Goal: Task Accomplishment & Management: Manage account settings

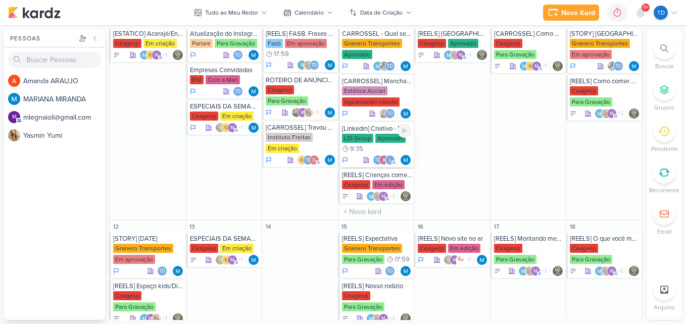
scroll to position [505, 0]
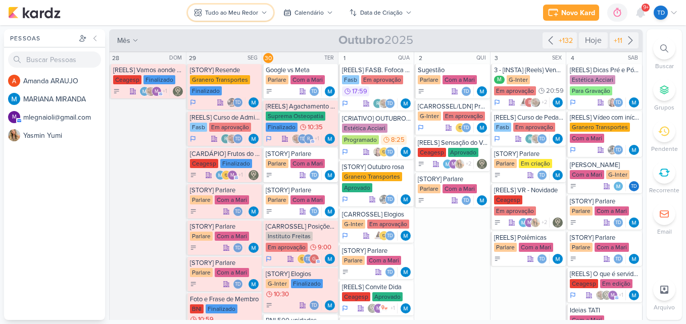
click at [242, 10] on div "Tudo ao Meu Redor" at bounding box center [231, 12] width 53 height 9
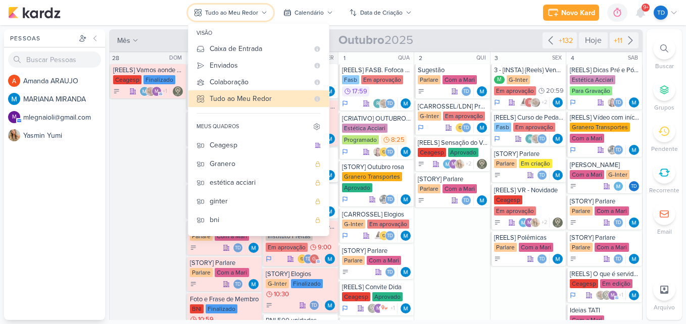
scroll to position [50, 0]
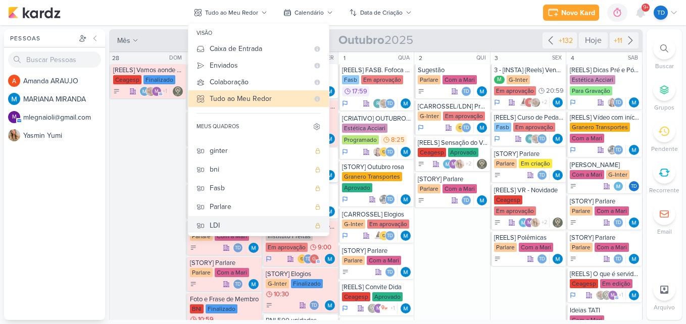
click at [242, 222] on div "LDI" at bounding box center [260, 225] width 100 height 11
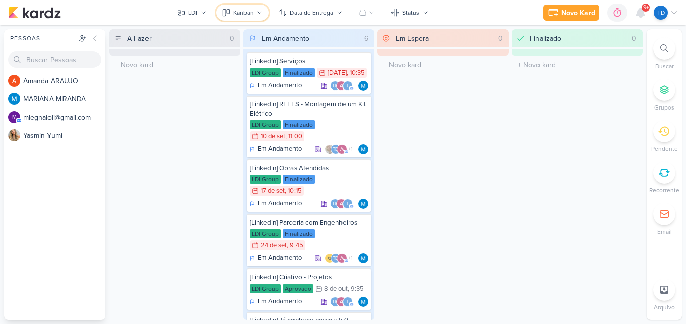
click at [262, 7] on button "Kanban" at bounding box center [242, 13] width 53 height 16
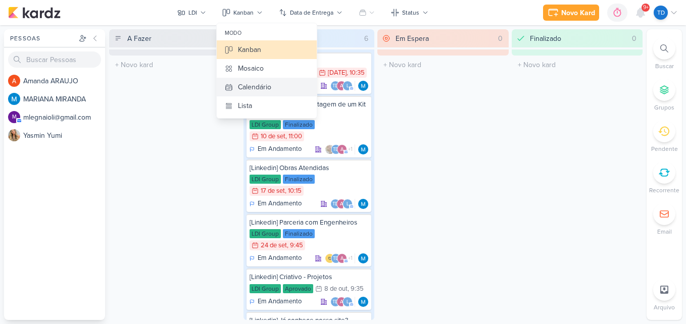
click at [275, 86] on button "Calendário" at bounding box center [267, 87] width 100 height 19
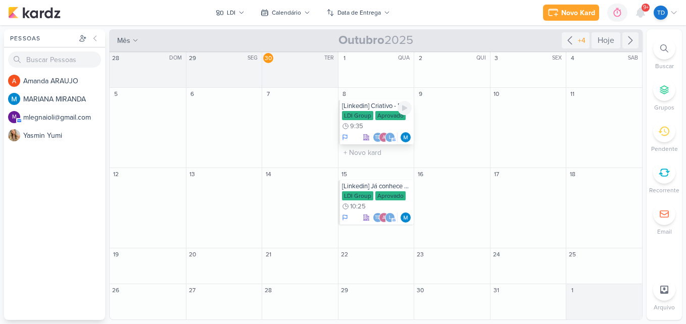
click at [368, 114] on div "LDI Group" at bounding box center [357, 115] width 31 height 9
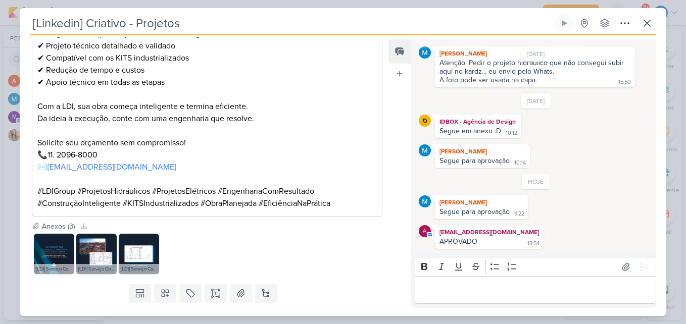
scroll to position [450, 0]
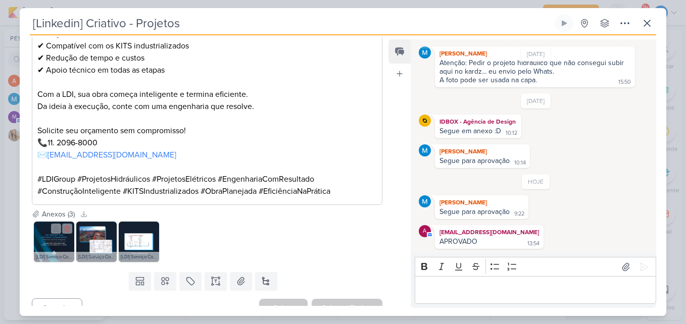
click at [49, 226] on img at bounding box center [54, 242] width 40 height 40
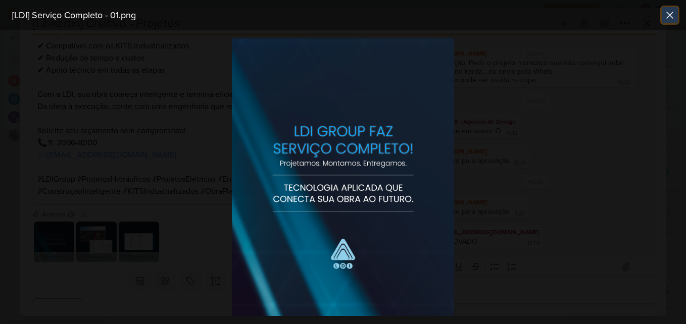
click at [669, 15] on icon at bounding box center [670, 15] width 6 height 6
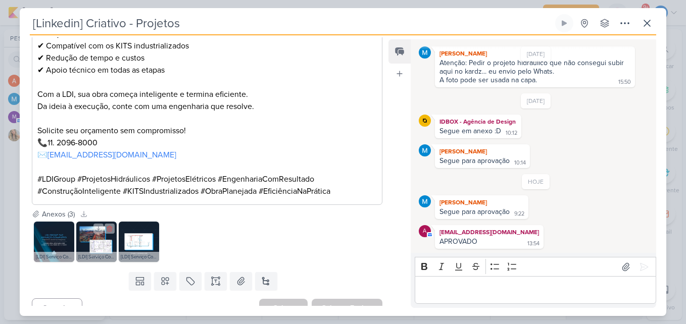
click at [99, 228] on img at bounding box center [96, 242] width 40 height 40
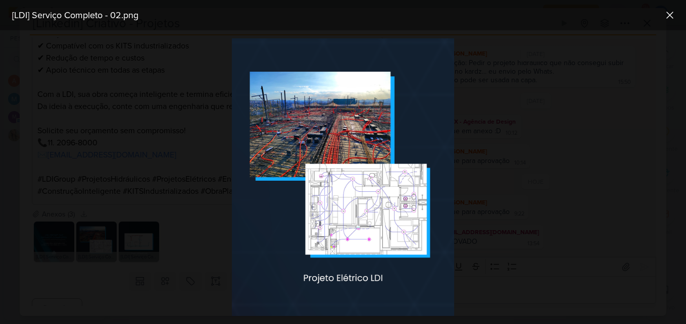
click at [112, 162] on div at bounding box center [343, 177] width 686 height 294
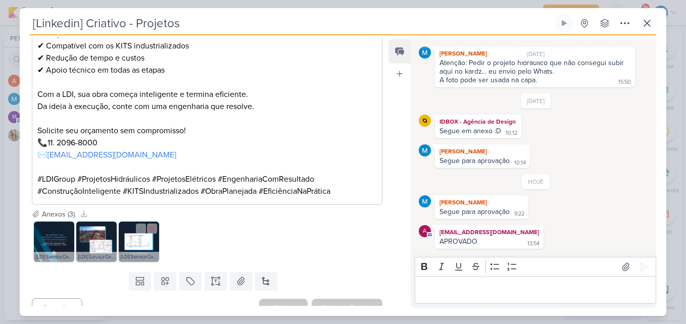
click at [136, 231] on img at bounding box center [139, 242] width 40 height 40
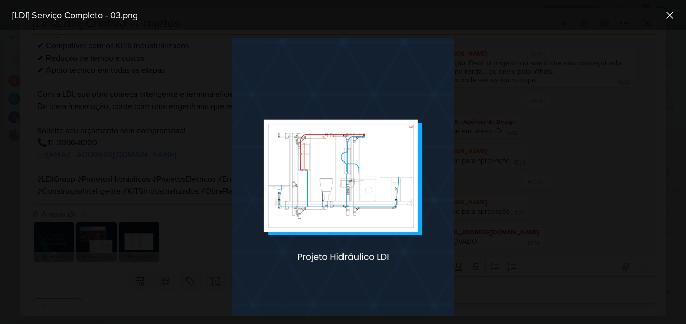
click at [330, 159] on img at bounding box center [343, 177] width 222 height 278
click at [217, 132] on div at bounding box center [343, 177] width 686 height 294
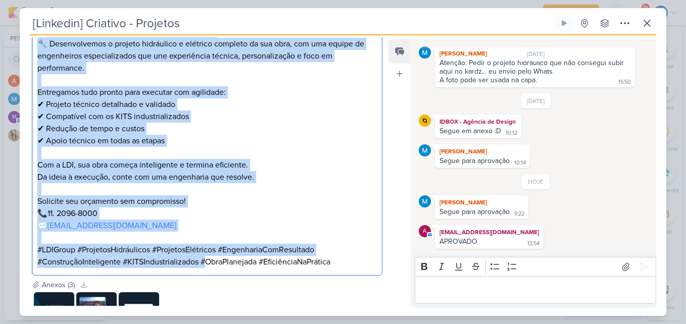
scroll to position [399, 0]
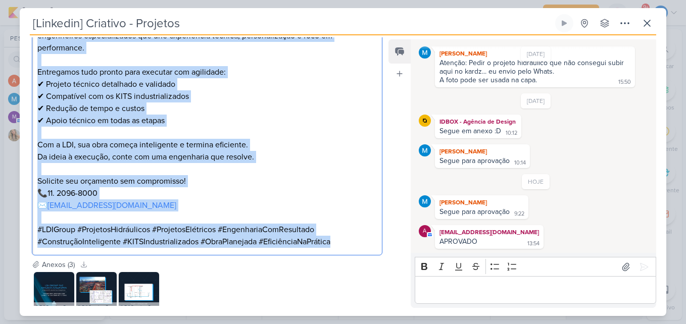
drag, startPoint x: 34, startPoint y: 97, endPoint x: 347, endPoint y: 233, distance: 341.3
click at [347, 233] on div "A LDI Group vai muito além da montagem de KITS. 🔧 Desenvolvemos o projeto hidrá…" at bounding box center [207, 126] width 350 height 258
copy div "A LDI Group vai muito além da montagem de KITS. 🔧 Desenvolvemos o projeto hidrá…"
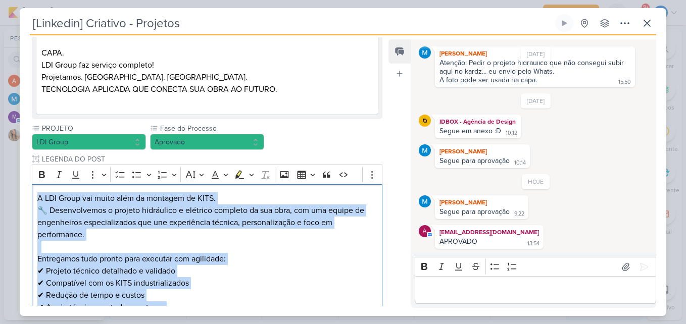
scroll to position [252, 0]
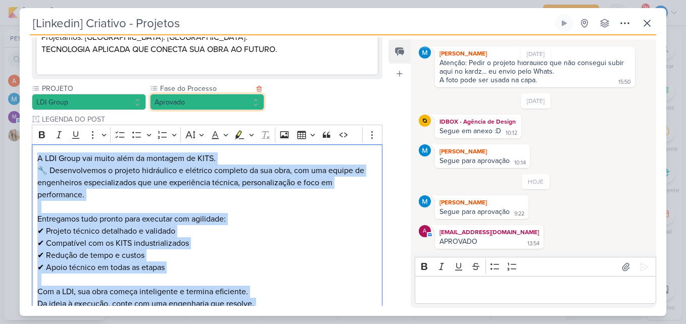
click at [234, 94] on button "Aprovado" at bounding box center [207, 102] width 114 height 16
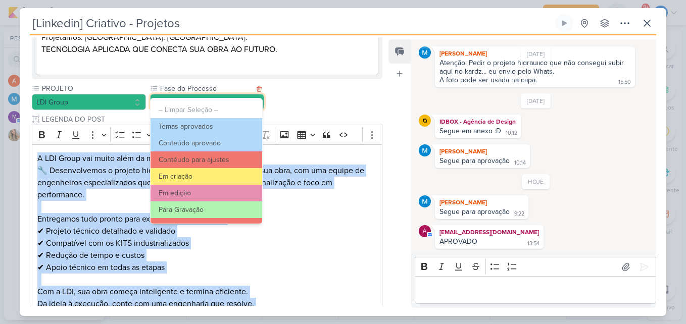
scroll to position [97, 0]
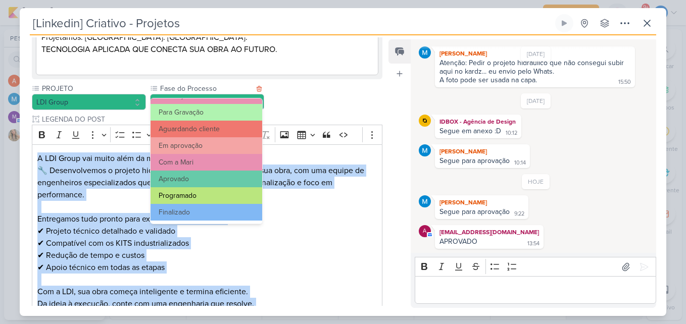
click at [217, 193] on button "Programado" at bounding box center [206, 195] width 112 height 17
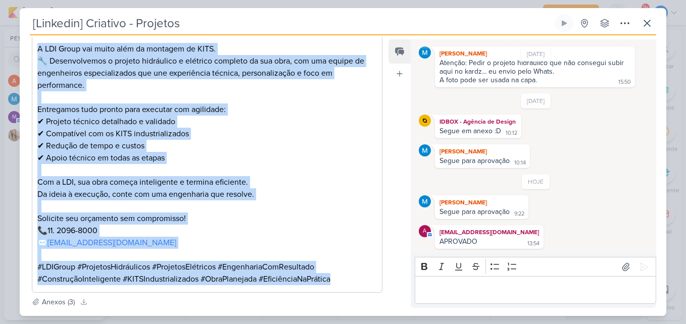
scroll to position [450, 0]
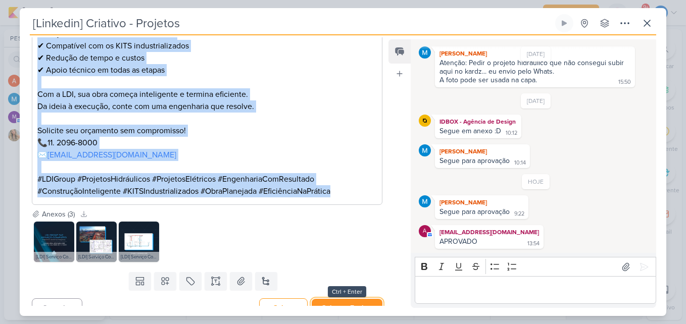
click at [337, 299] on button "Salvar e Fechar" at bounding box center [347, 308] width 71 height 19
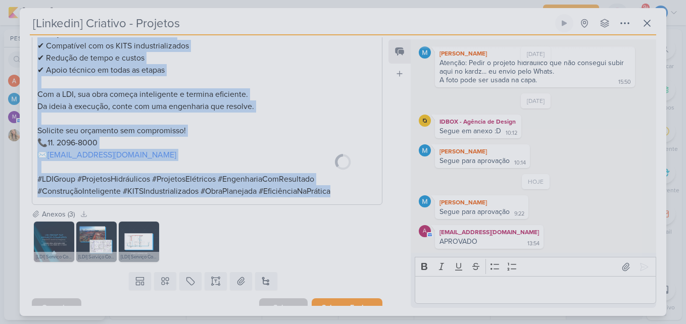
scroll to position [449, 0]
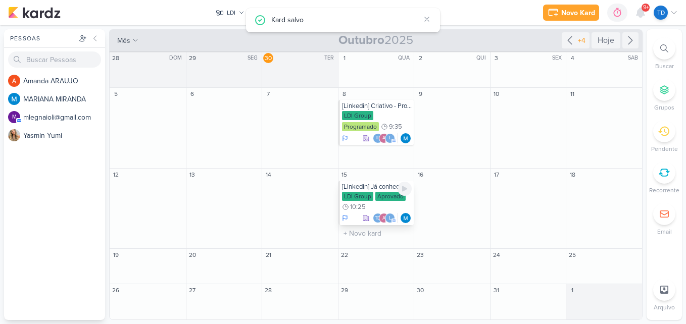
click at [383, 197] on div "Aprovado" at bounding box center [390, 196] width 30 height 9
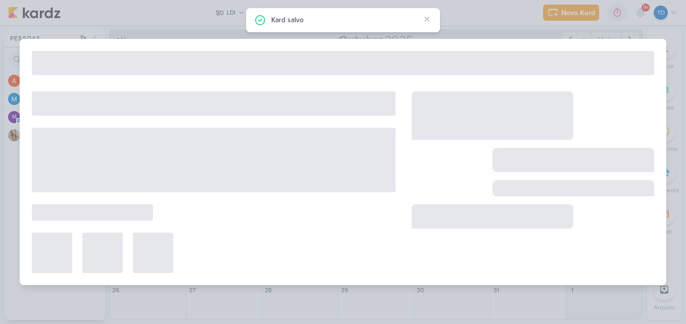
type input "[Linkedin] Já conhece nosso site?"
type input "[DATE] 10:25"
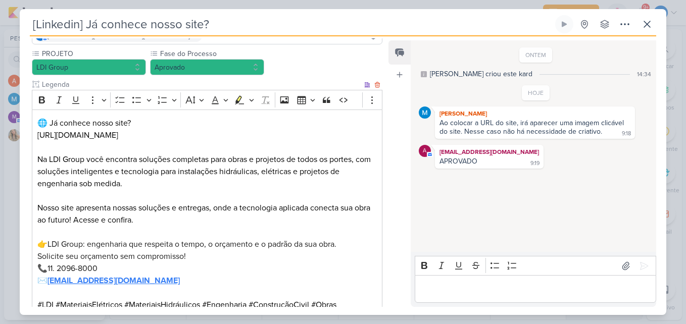
scroll to position [51, 0]
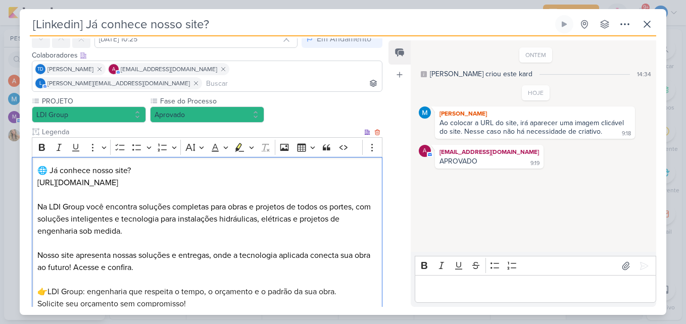
click at [162, 171] on p "🌐 Já conhece nosso site? [URL][DOMAIN_NAME]" at bounding box center [206, 177] width 339 height 24
click at [161, 167] on p "🌐 Já conhece nosso site? [URL][DOMAIN_NAME]" at bounding box center [206, 177] width 339 height 24
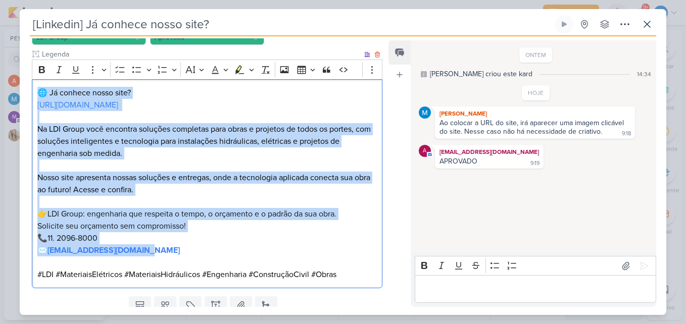
scroll to position [152, 0]
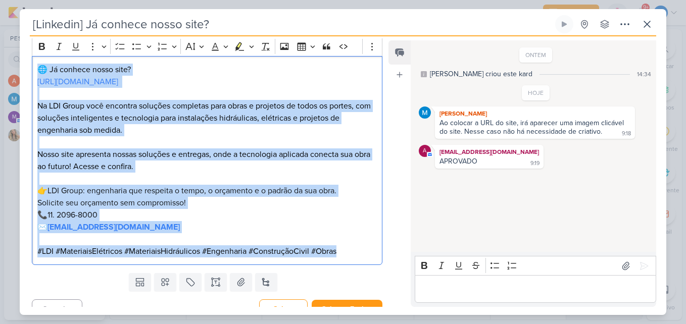
drag, startPoint x: 35, startPoint y: 152, endPoint x: 342, endPoint y: 239, distance: 318.6
click at [342, 239] on div "🌐 Já conhece nosso site? [URL][DOMAIN_NAME] Na LDI Group você encontra soluções…" at bounding box center [207, 161] width 350 height 210
copy div "🌐 Já conhece nosso site? [URL][DOMAIN_NAME] Na LDI Group você encontra soluções…"
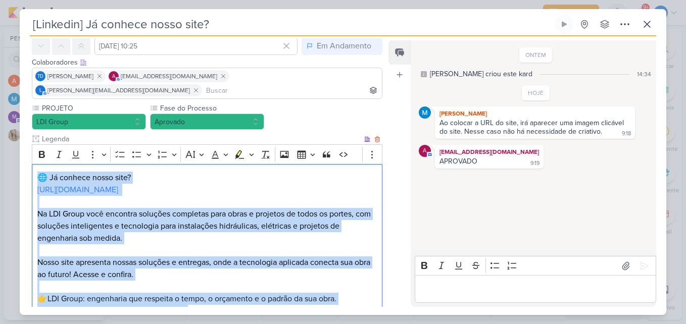
scroll to position [0, 0]
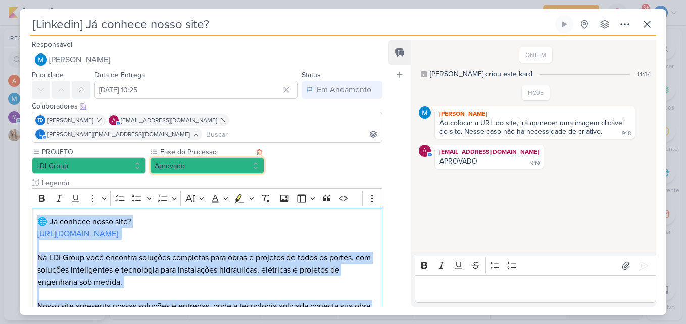
click at [238, 158] on button "Aprovado" at bounding box center [207, 166] width 114 height 16
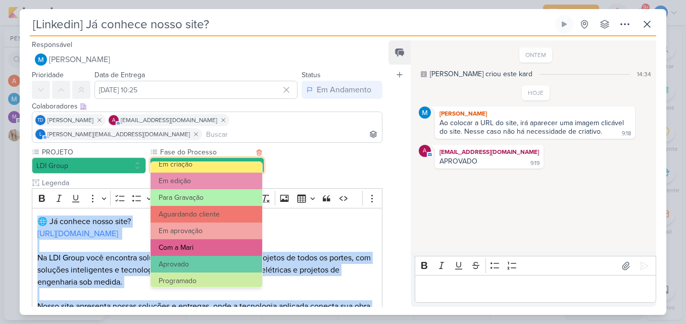
scroll to position [97, 0]
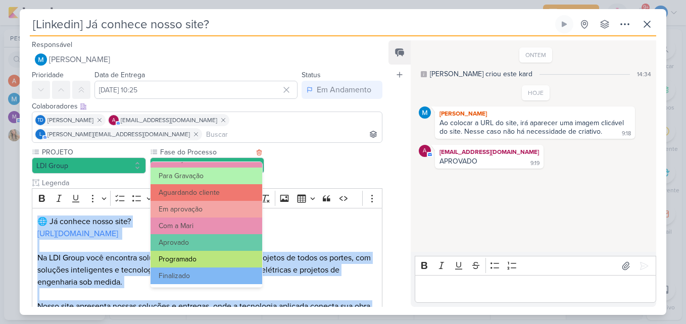
click at [231, 258] on button "Programado" at bounding box center [206, 259] width 112 height 17
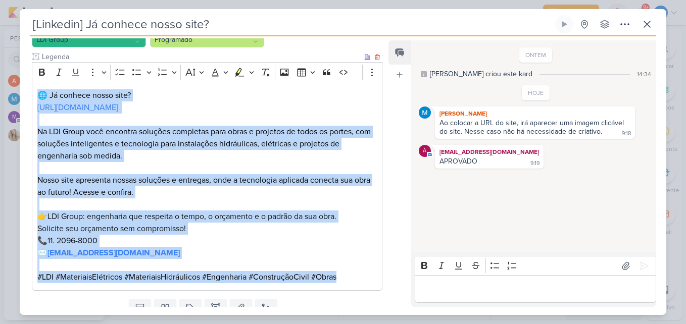
scroll to position [152, 0]
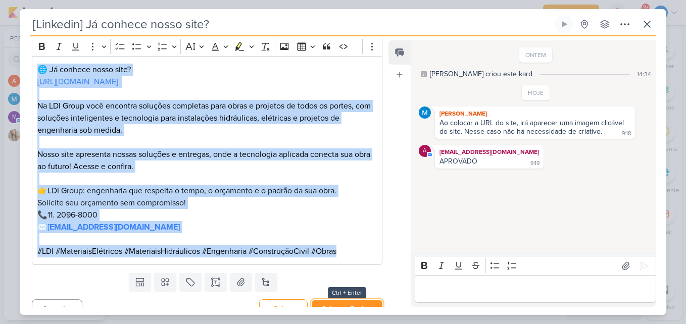
click at [328, 300] on button "Salvar e Fechar" at bounding box center [347, 309] width 71 height 19
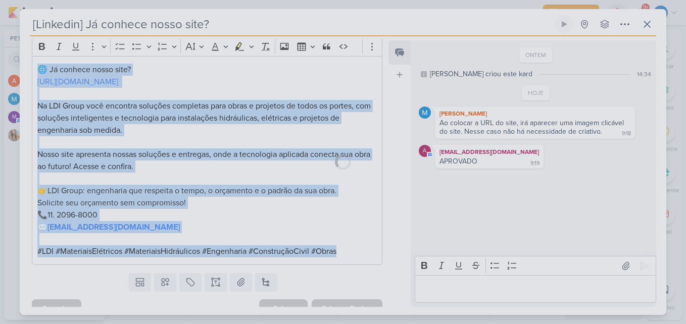
scroll to position [151, 0]
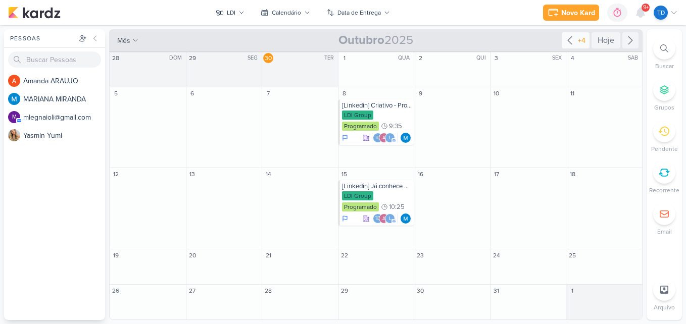
click at [580, 41] on div "+4" at bounding box center [582, 40] width 12 height 11
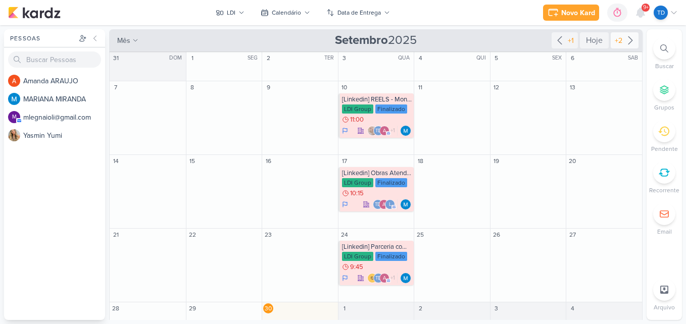
click at [625, 33] on div "+2" at bounding box center [625, 40] width 28 height 16
